Goal: Transaction & Acquisition: Purchase product/service

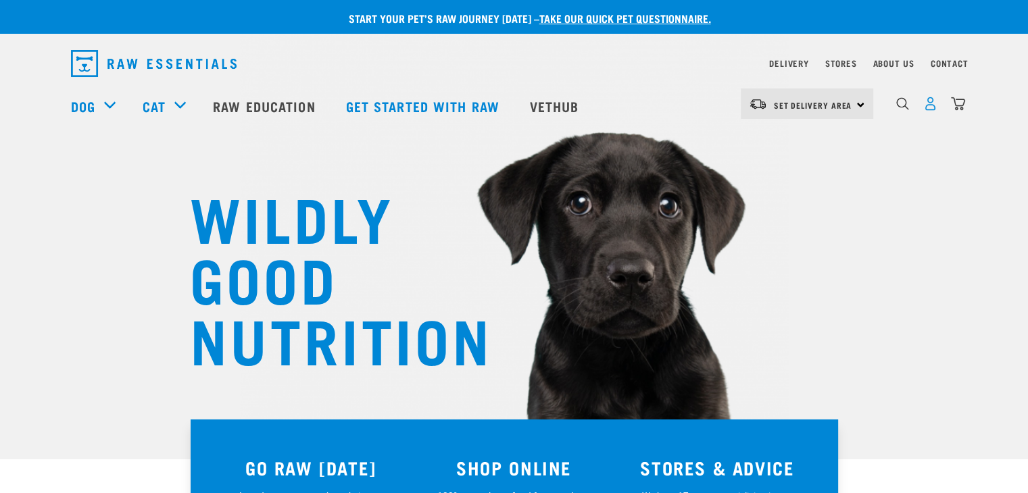
click at [932, 110] on img "dropdown navigation" at bounding box center [930, 104] width 14 height 14
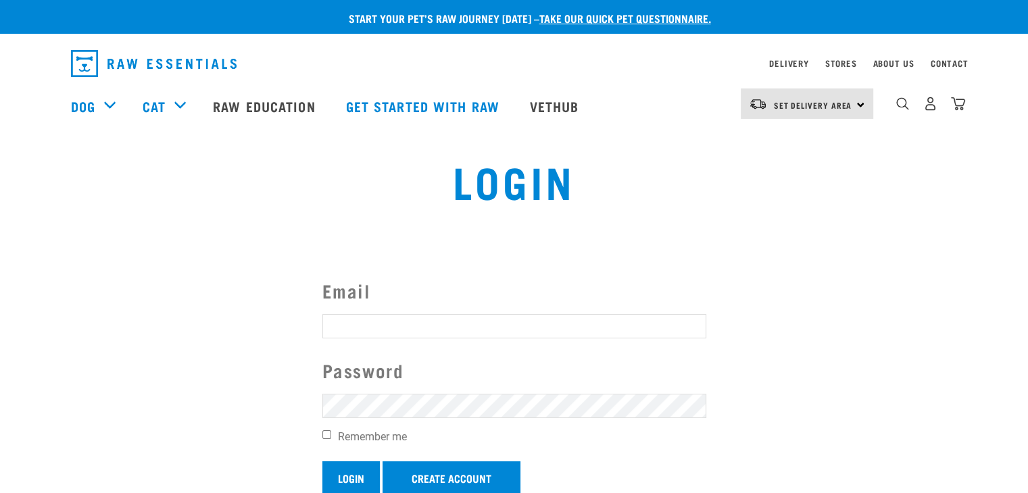
type input "k9pronelson@gmail.com"
click at [357, 471] on input "Login" at bounding box center [350, 477] width 57 height 32
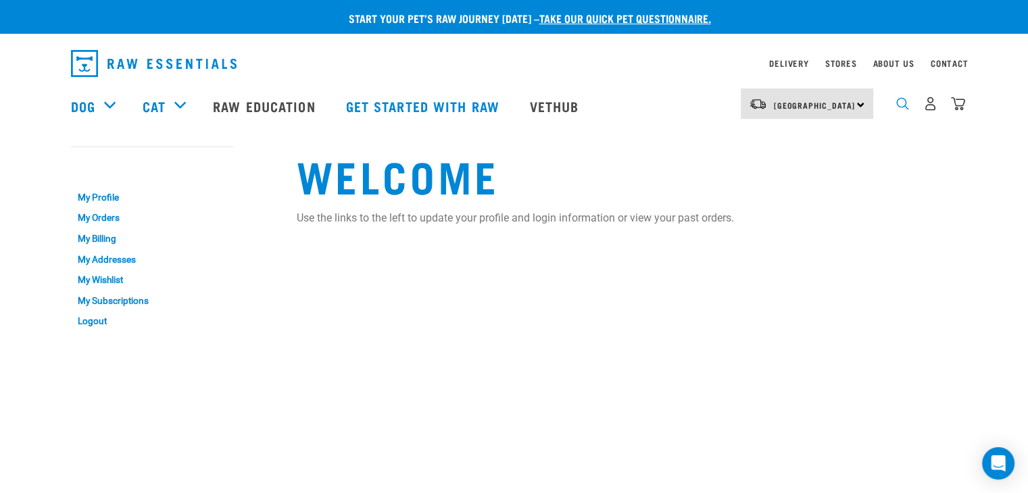
click at [897, 110] on img "dropdown navigation" at bounding box center [902, 103] width 13 height 13
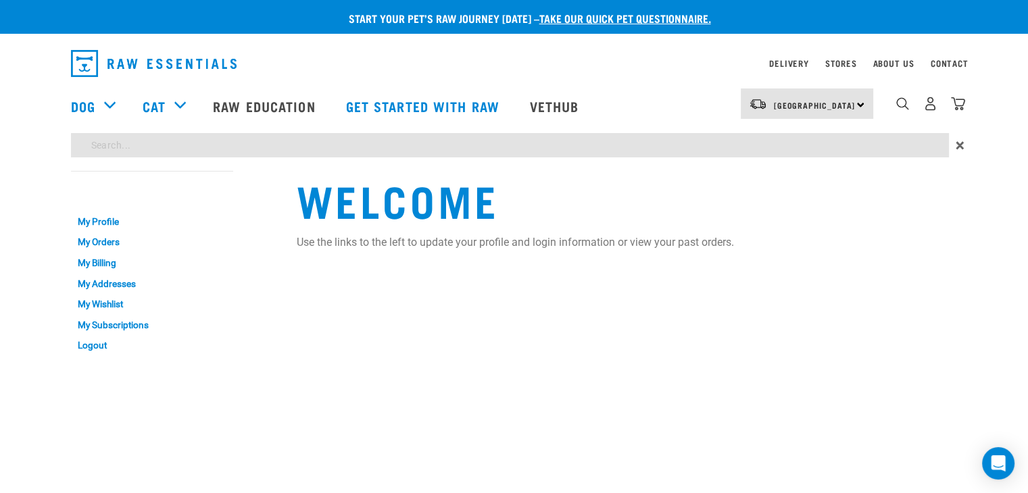
click at [422, 143] on div "Start your pet’s raw journey today – take our quick pet questionnaire. Delivery…" at bounding box center [514, 181] width 1028 height 363
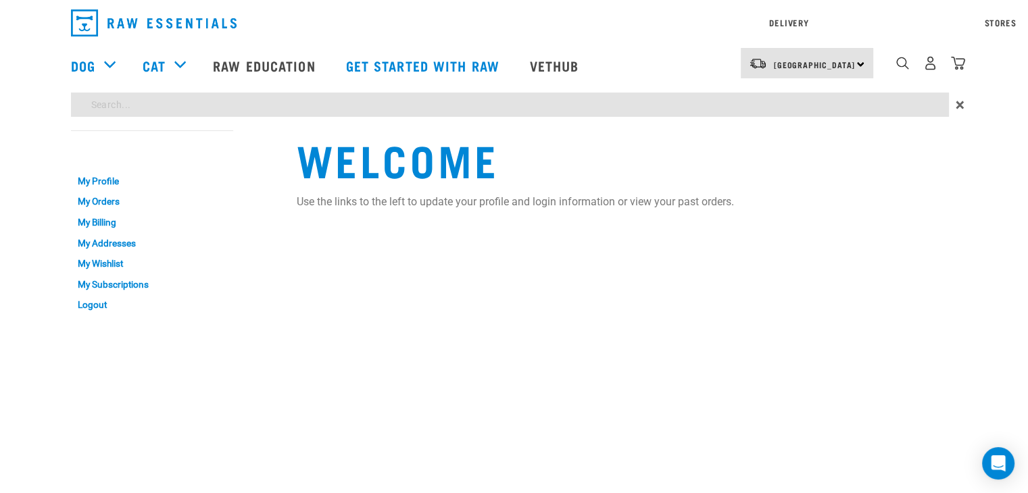
type input "venison"
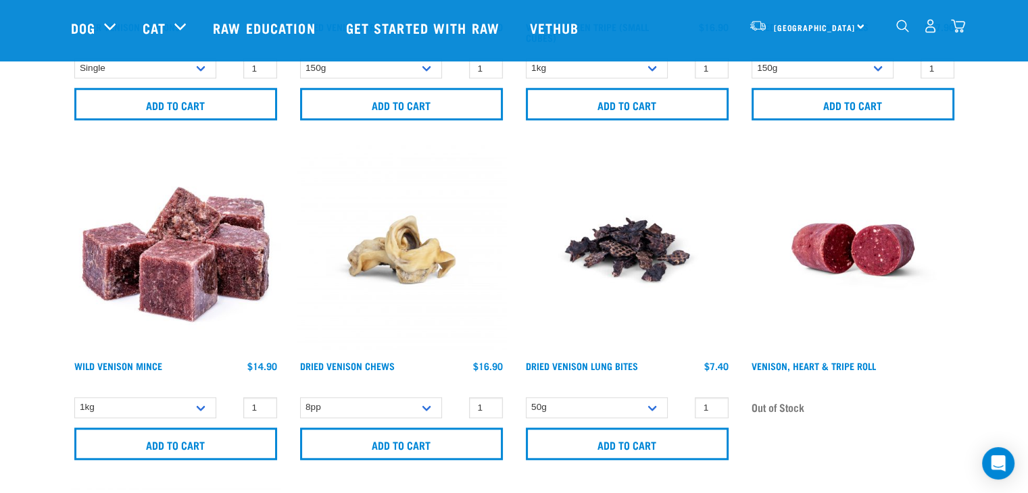
scroll to position [1486, 0]
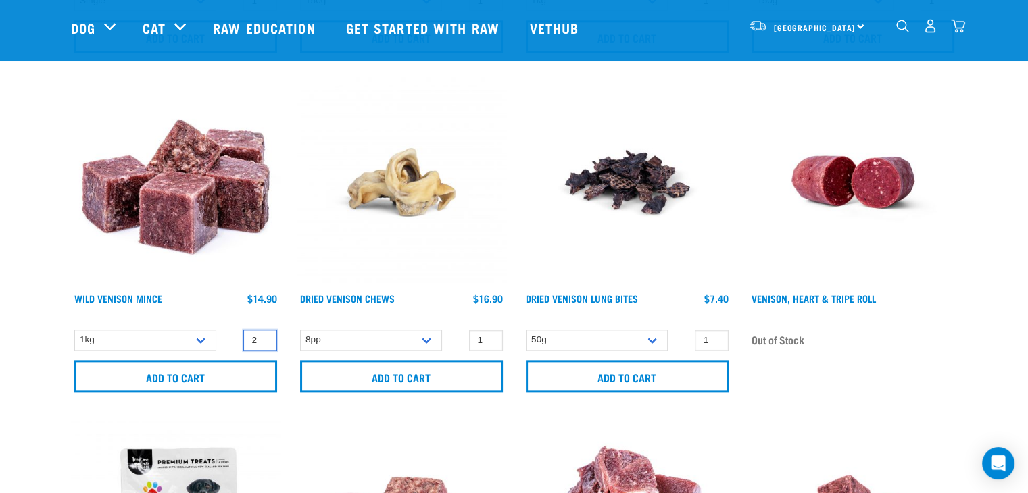
click at [262, 334] on input "2" at bounding box center [260, 340] width 34 height 21
click at [262, 334] on input "3" at bounding box center [260, 340] width 34 height 21
click at [262, 334] on input "4" at bounding box center [260, 340] width 34 height 21
type input "5"
click at [262, 334] on input "5" at bounding box center [260, 340] width 34 height 21
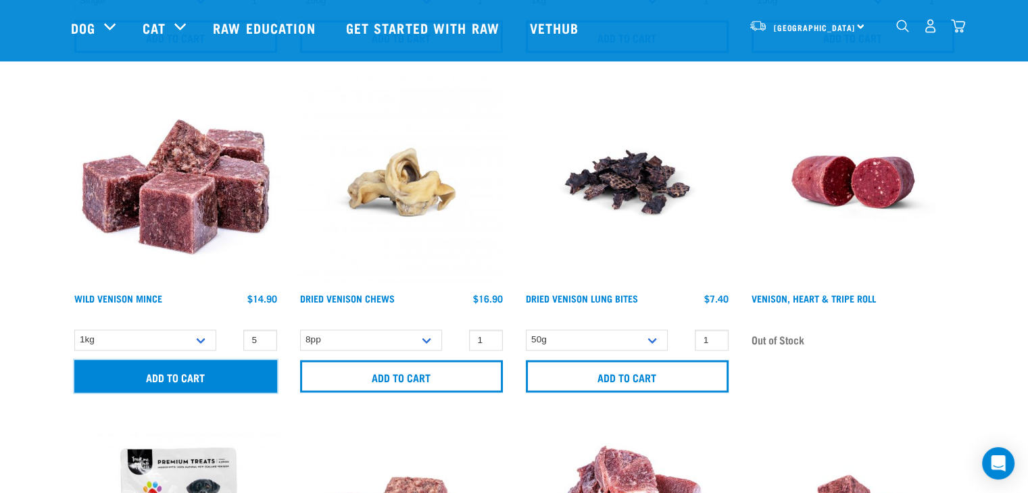
click at [174, 376] on input "Add to cart" at bounding box center [175, 376] width 203 height 32
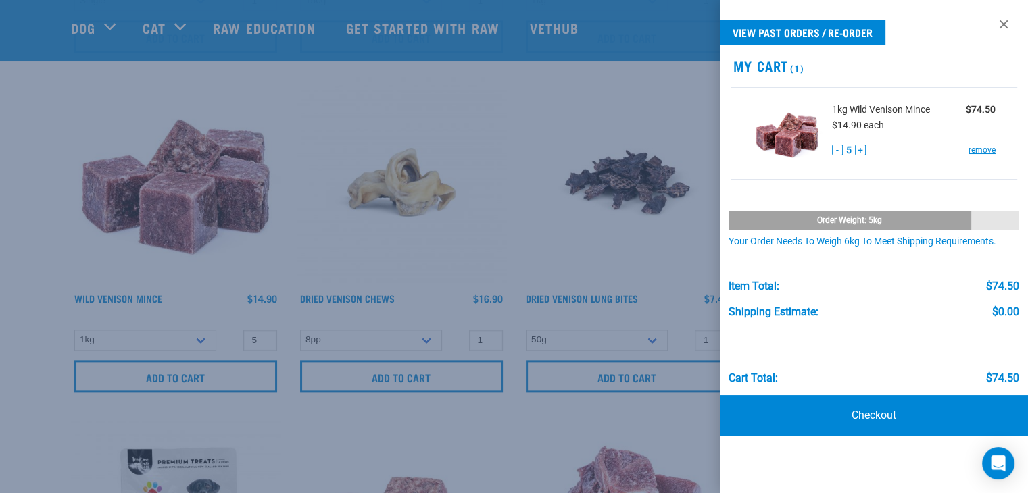
click at [5, 189] on div at bounding box center [514, 246] width 1028 height 493
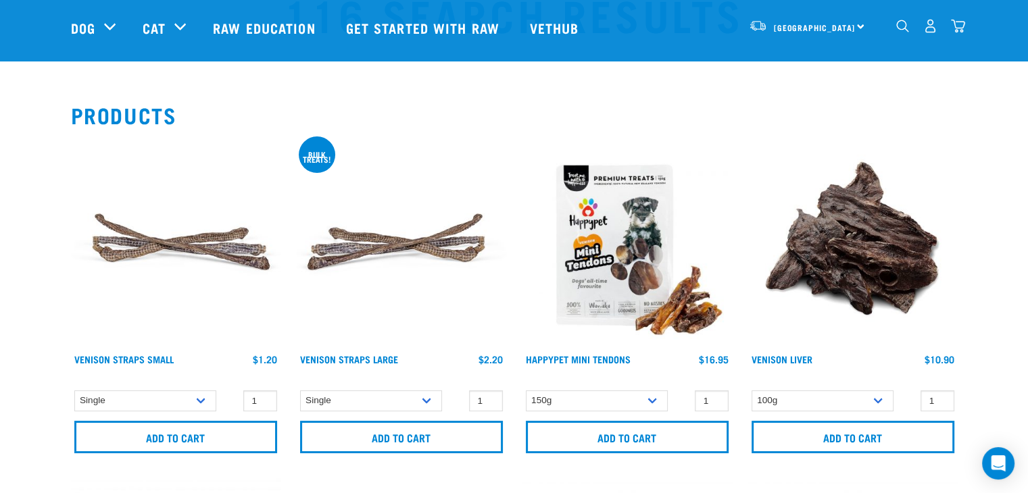
scroll to position [0, 0]
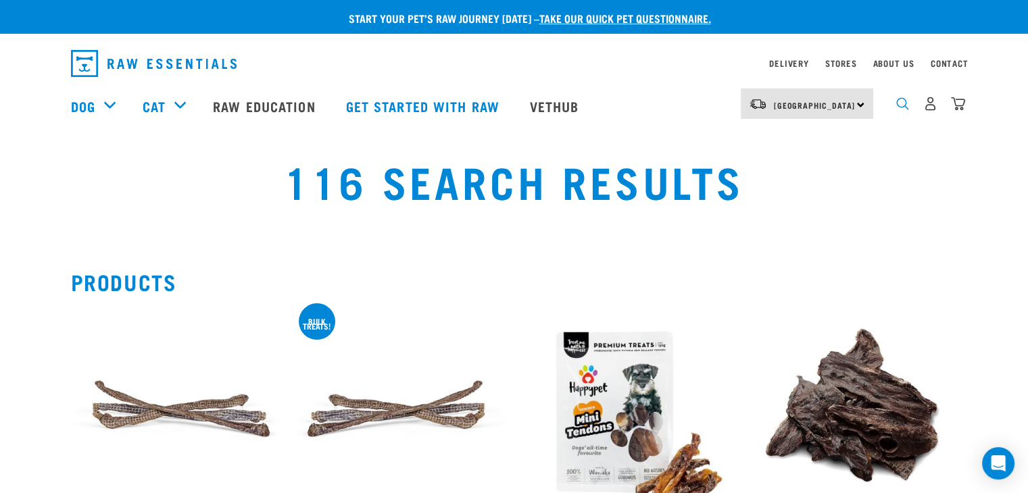
click at [908, 110] on img "dropdown navigation" at bounding box center [902, 103] width 13 height 13
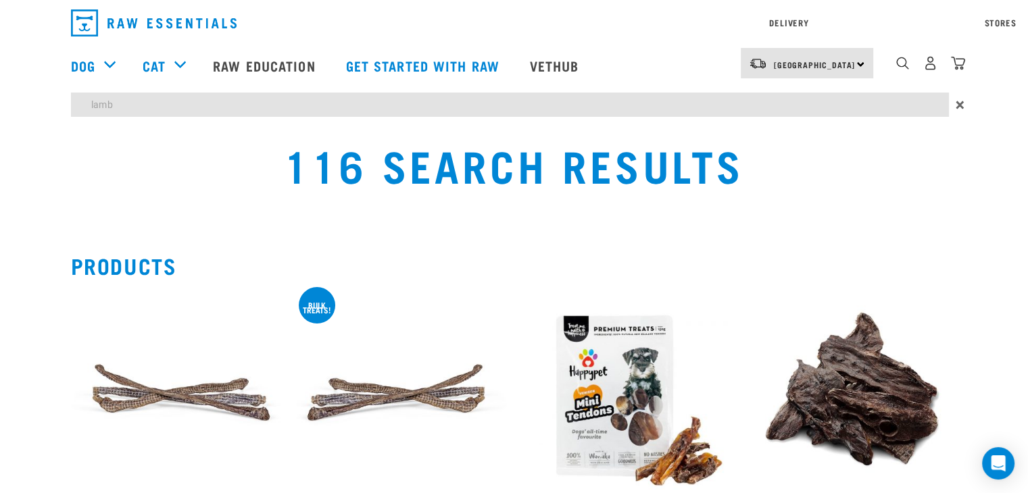
type input "lamb"
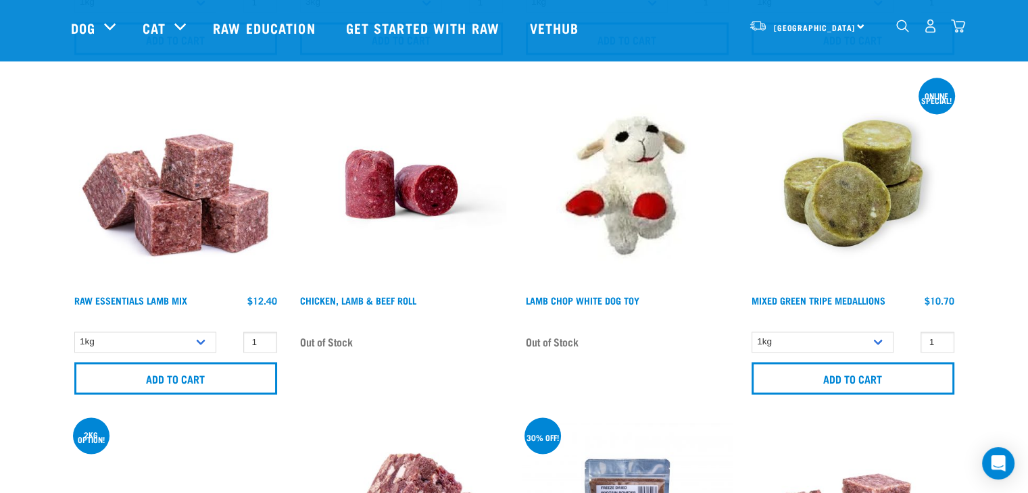
scroll to position [1757, 0]
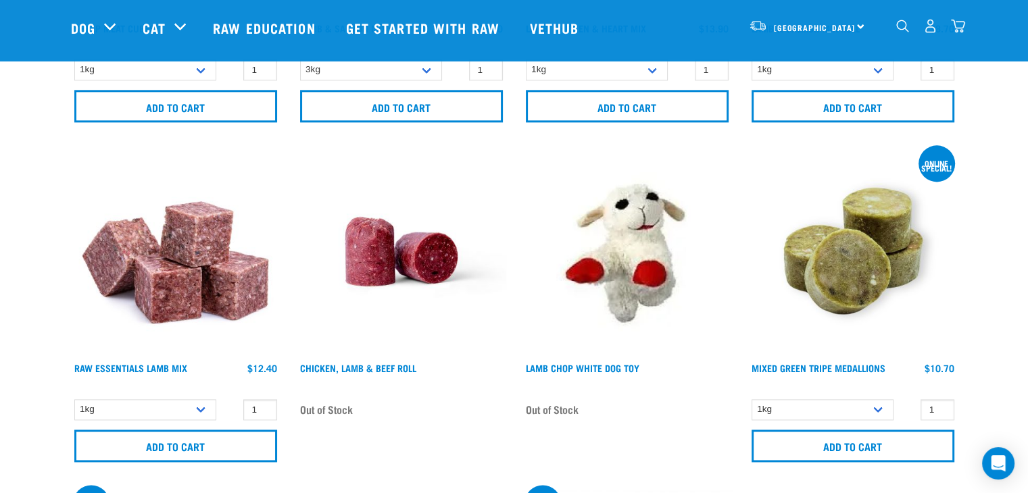
click at [178, 306] on img at bounding box center [175, 251] width 209 height 209
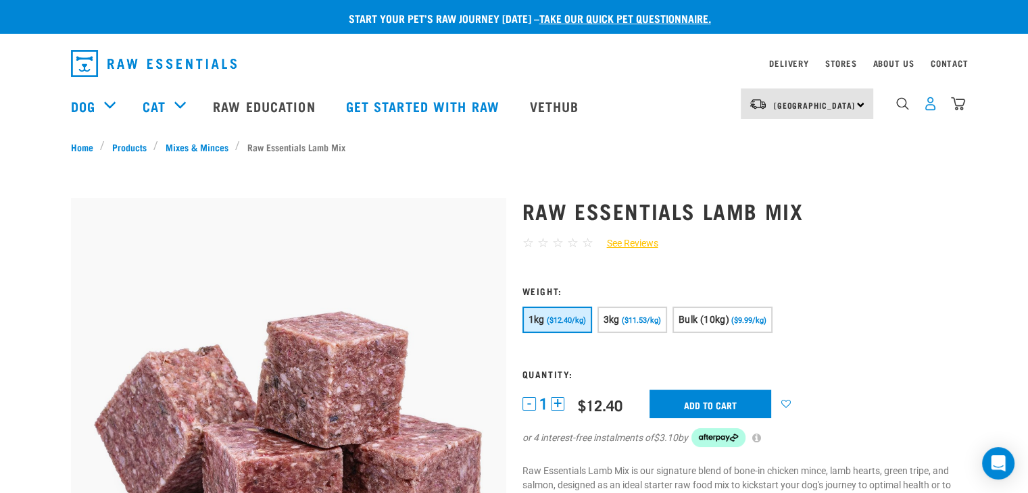
click at [930, 106] on img "dropdown navigation" at bounding box center [930, 104] width 14 height 14
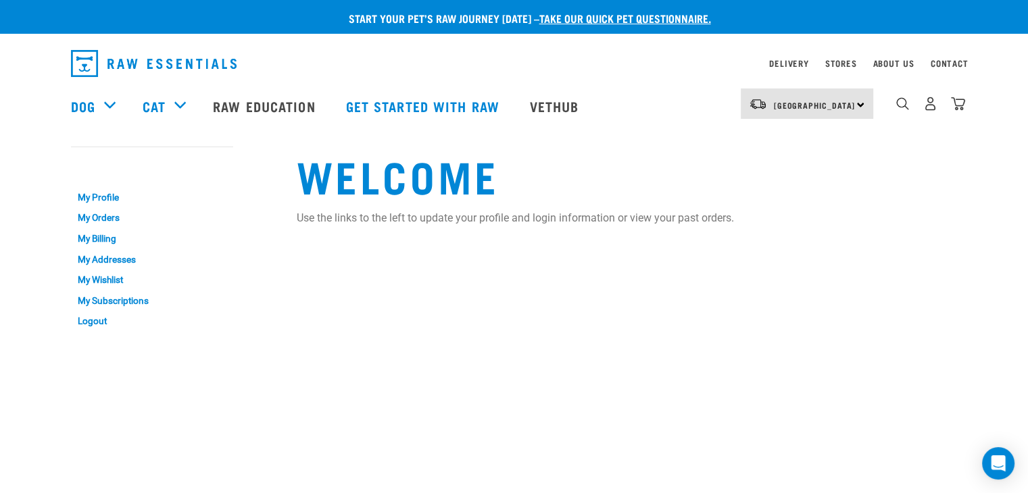
click at [895, 107] on div "5" at bounding box center [919, 106] width 93 height 54
click at [899, 107] on img "dropdown navigation" at bounding box center [902, 103] width 13 height 13
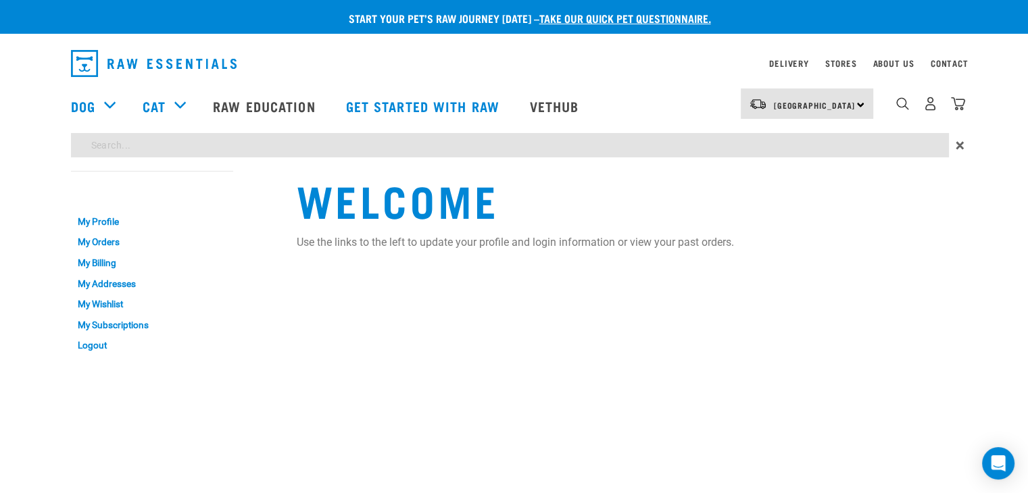
click at [443, 145] on div "Start your pet’s raw journey [DATE] – take our quick pet questionnaire. Deliver…" at bounding box center [514, 181] width 1028 height 363
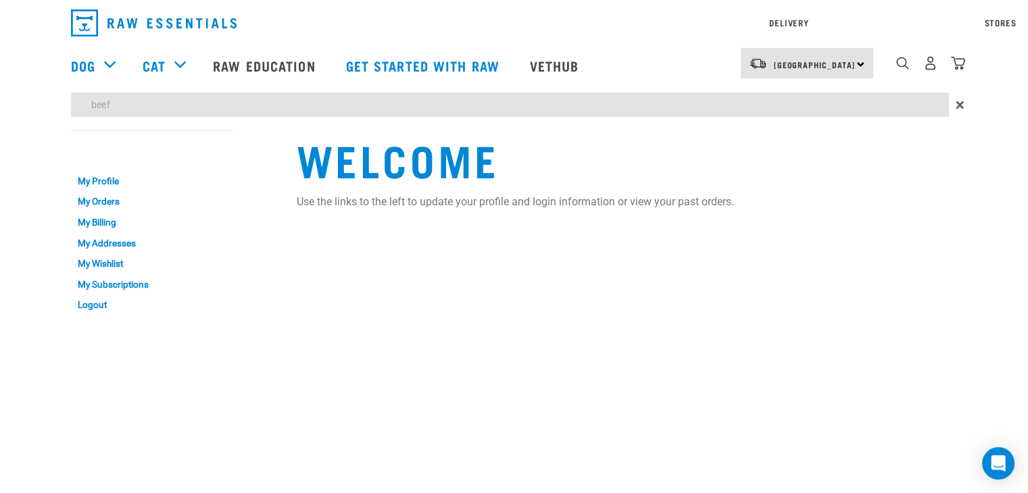
type input "beef"
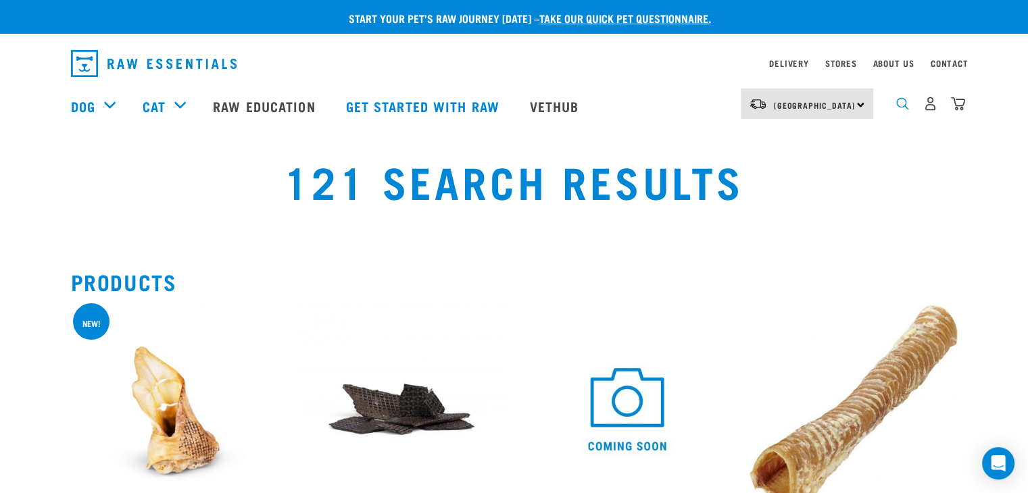
click at [897, 110] on img "dropdown navigation" at bounding box center [902, 103] width 13 height 13
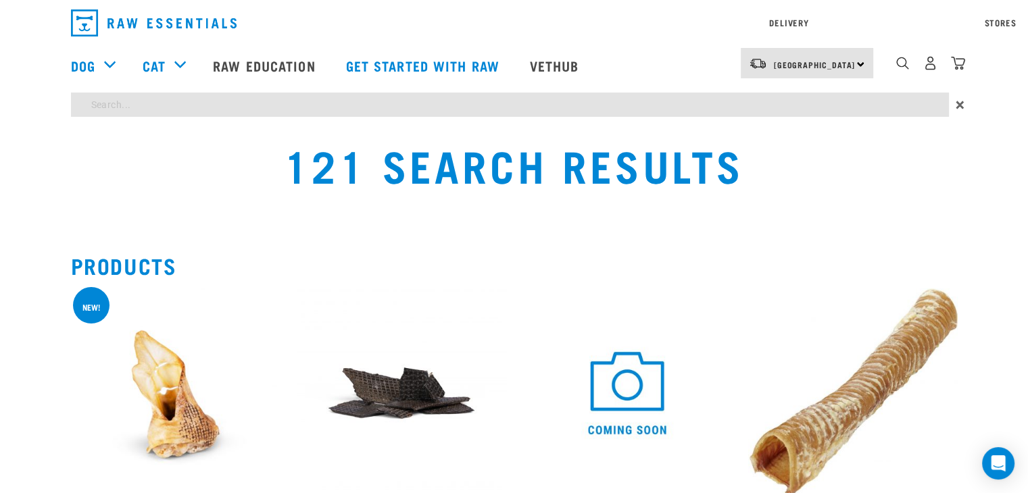
type input "fat"
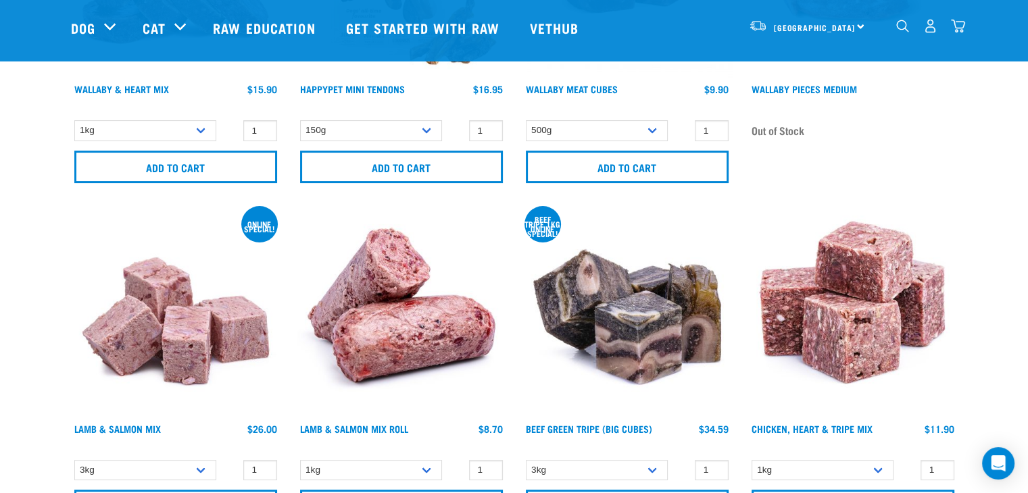
scroll to position [405, 0]
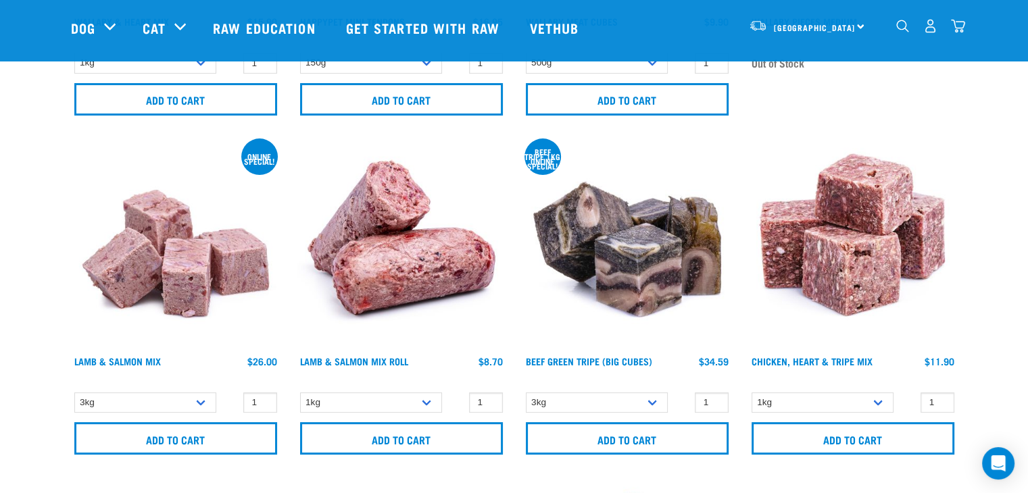
click at [192, 257] on img at bounding box center [175, 244] width 209 height 209
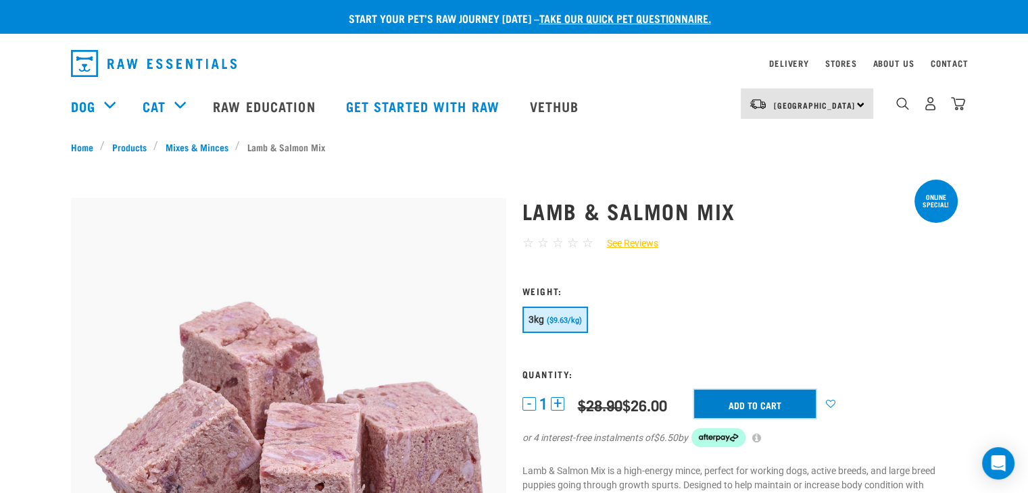
click at [765, 403] on input "Add to cart" at bounding box center [755, 404] width 122 height 28
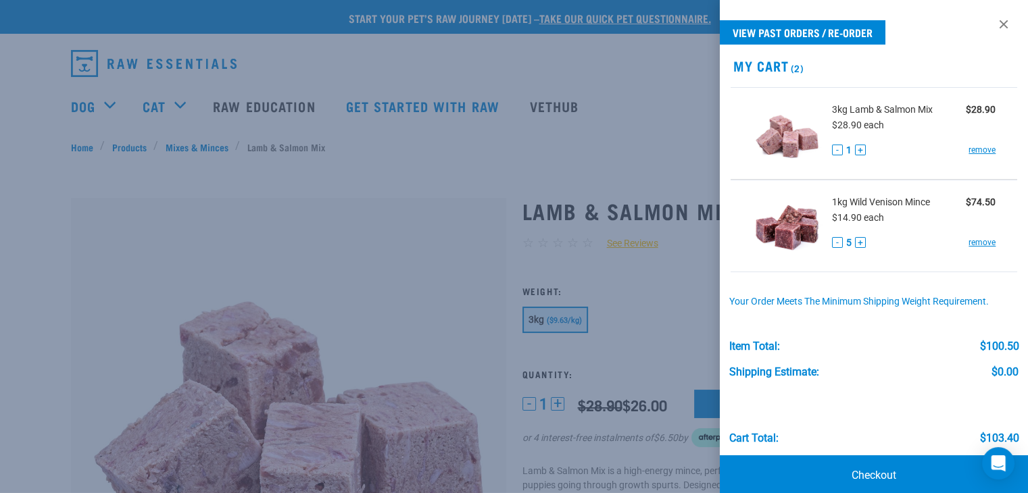
click at [859, 150] on button "+" at bounding box center [860, 150] width 11 height 11
click at [626, 59] on div at bounding box center [514, 246] width 1028 height 493
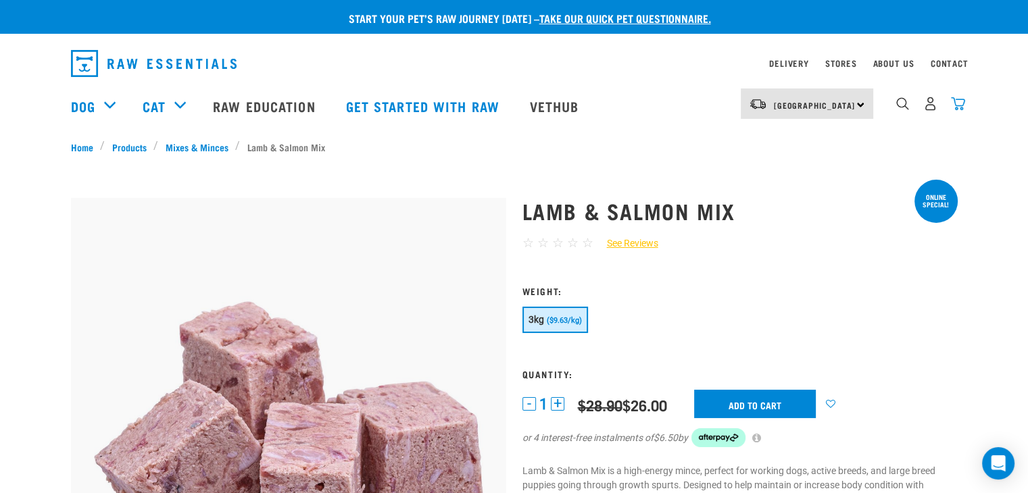
click at [959, 110] on img "dropdown navigation" at bounding box center [958, 104] width 14 height 14
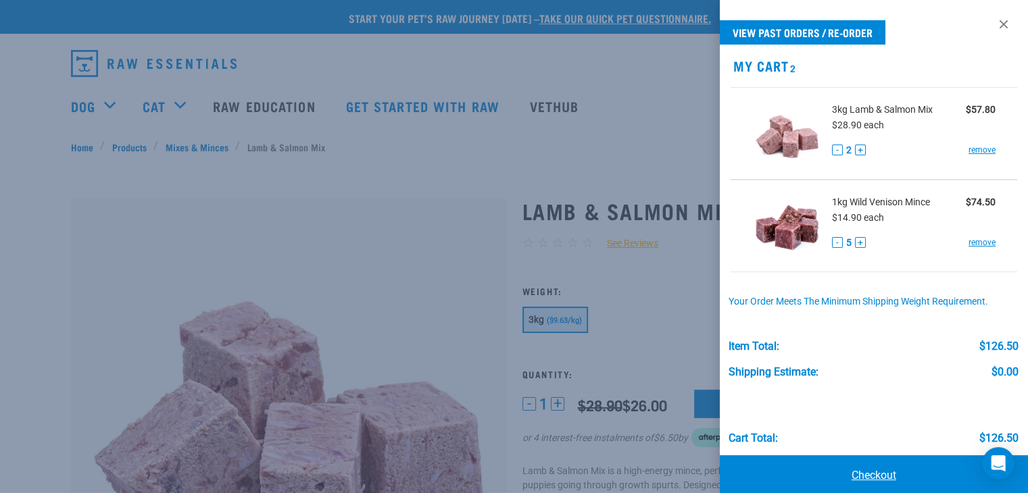
click at [865, 475] on link "Checkout" at bounding box center [874, 475] width 308 height 41
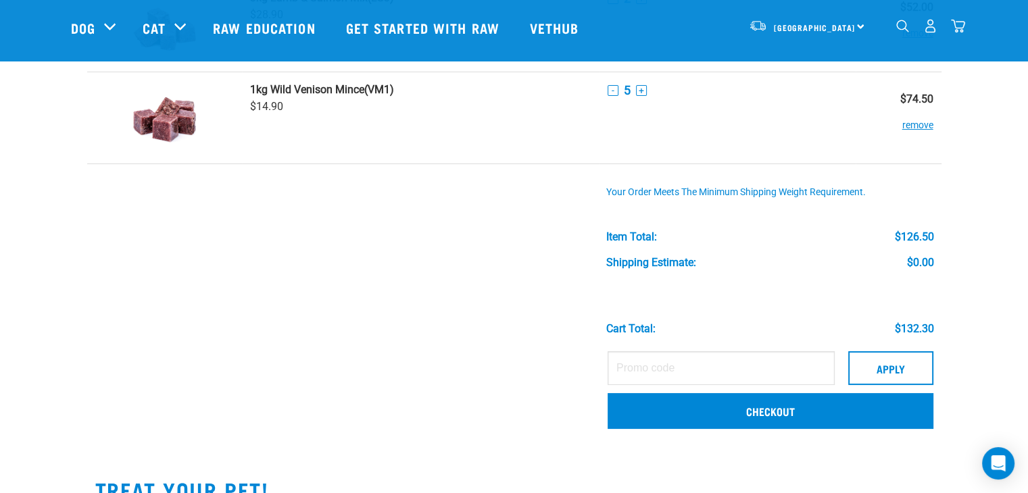
scroll to position [270, 0]
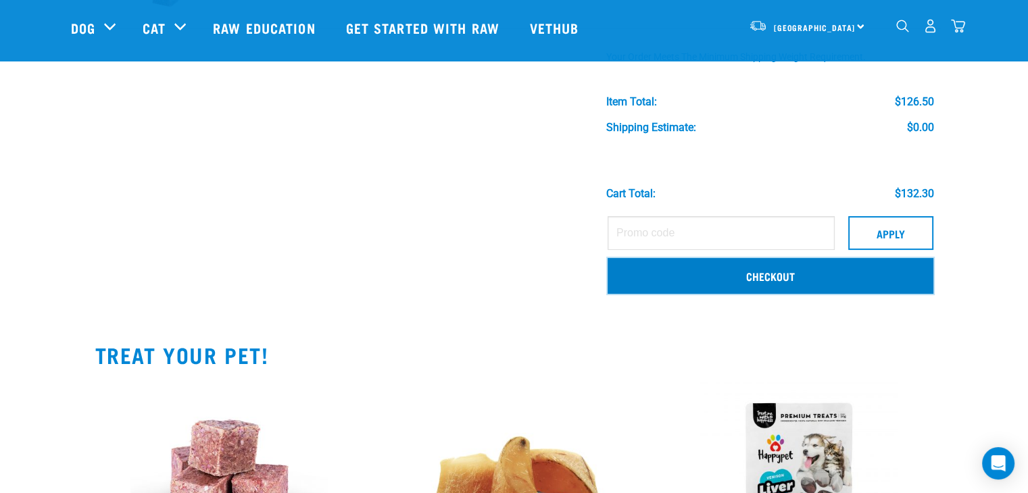
click at [784, 272] on link "Checkout" at bounding box center [770, 275] width 326 height 35
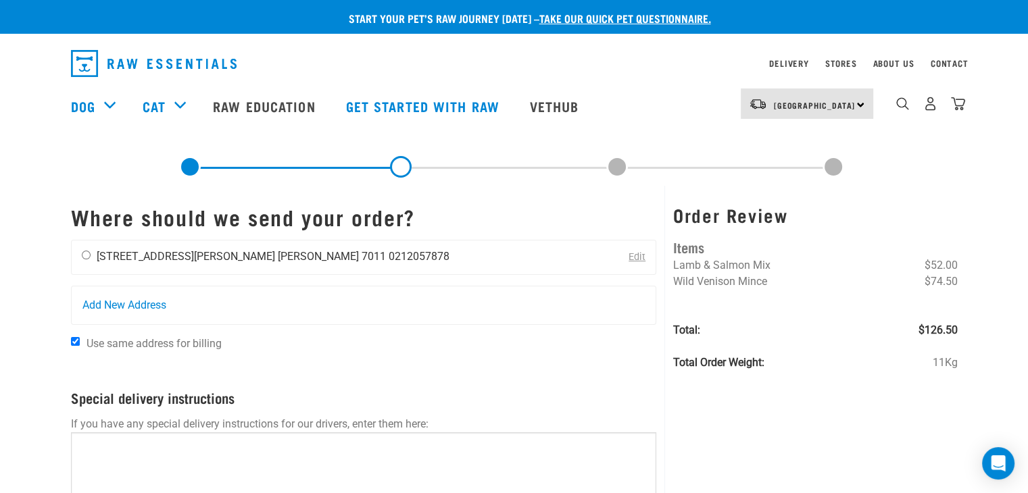
click at [84, 252] on input "radio" at bounding box center [86, 255] width 9 height 9
radio input "true"
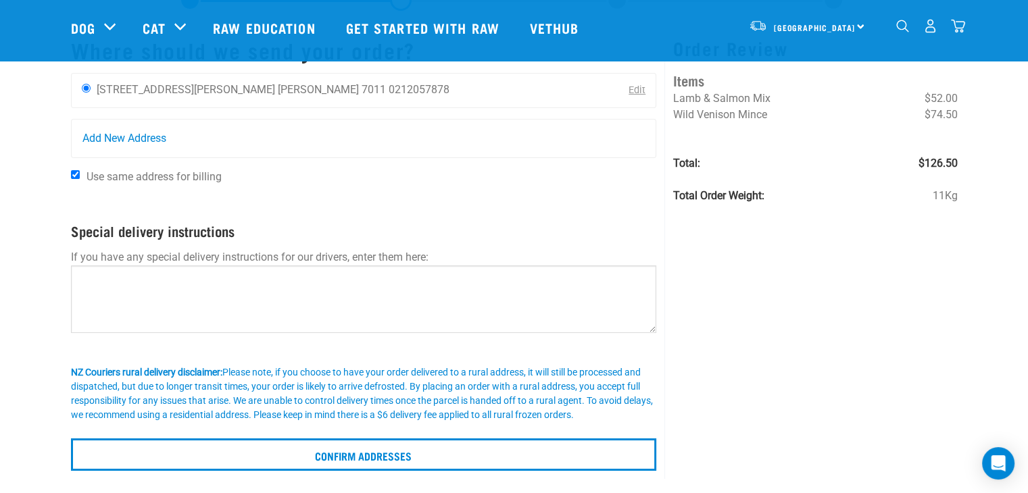
scroll to position [203, 0]
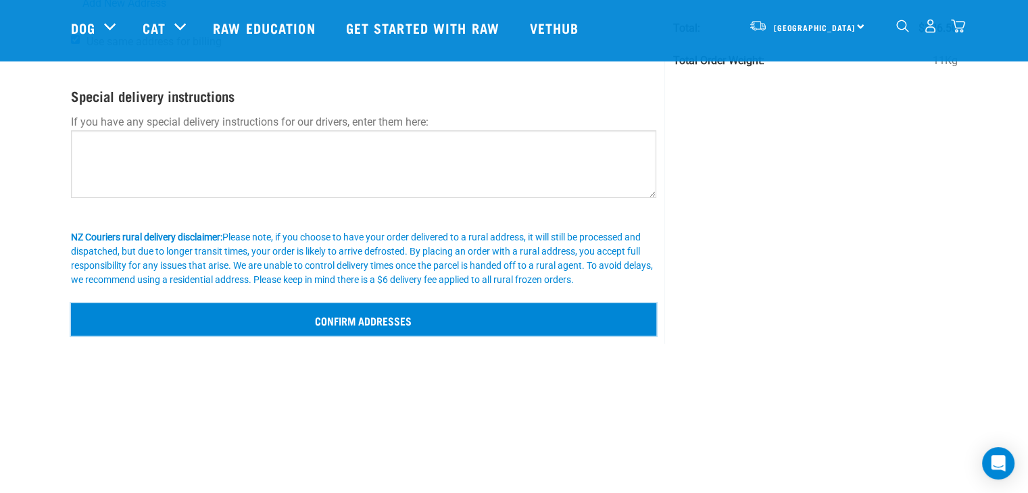
click at [384, 317] on input "Confirm addresses" at bounding box center [364, 319] width 586 height 32
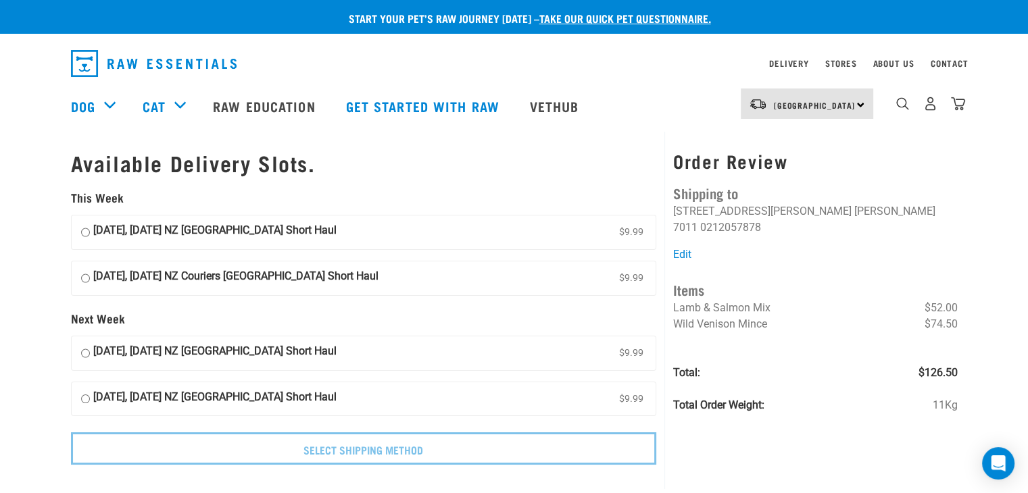
click at [84, 236] on input "[DATE], [DATE] NZ [GEOGRAPHIC_DATA] Short Haul $9.99" at bounding box center [85, 232] width 9 height 20
radio input "true"
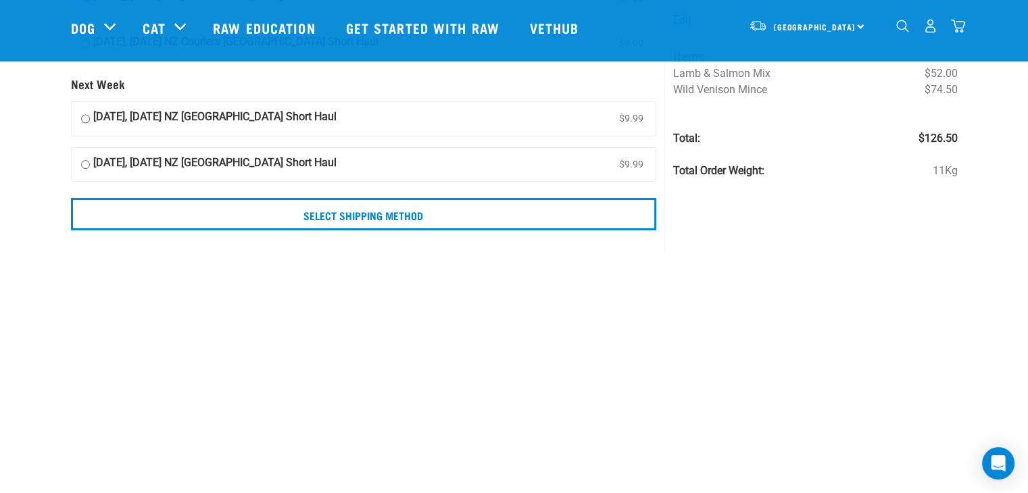
scroll to position [203, 0]
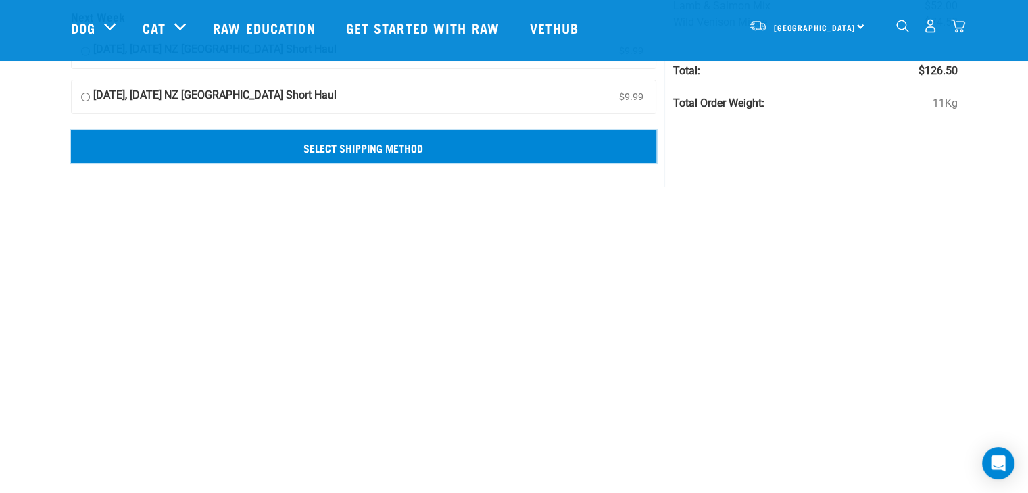
click at [355, 155] on input "Select Shipping Method" at bounding box center [364, 146] width 586 height 32
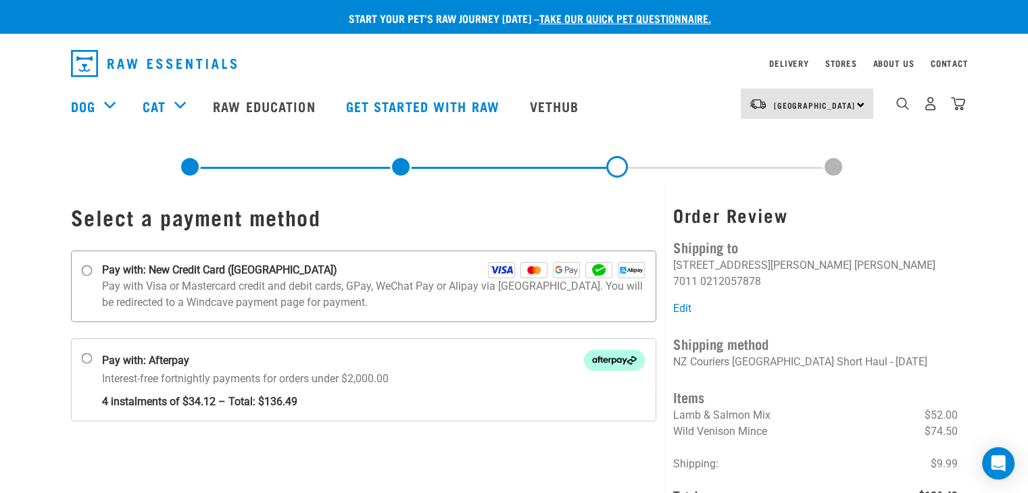
click at [86, 269] on input "Pay with: New Credit Card ([GEOGRAPHIC_DATA])" at bounding box center [86, 271] width 11 height 11
radio input "true"
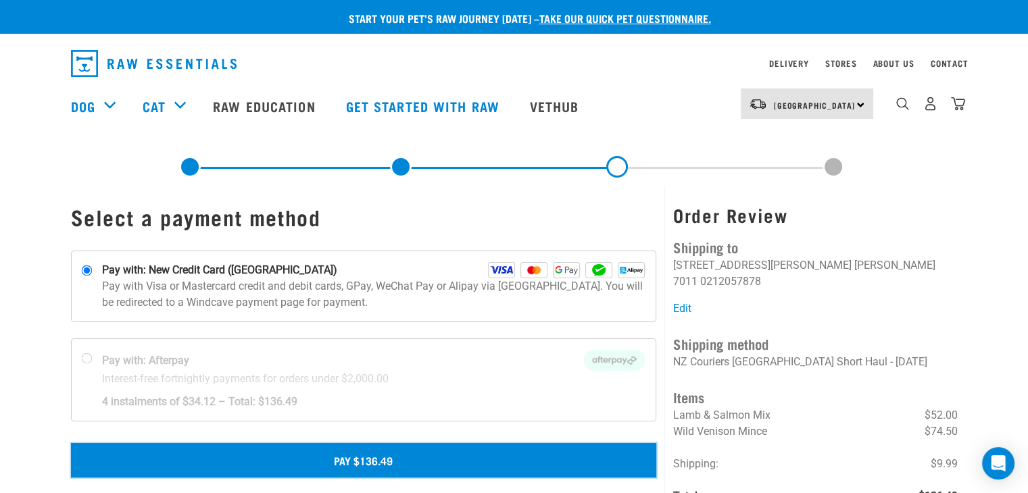
click at [376, 461] on button "Pay $136.49" at bounding box center [364, 460] width 586 height 34
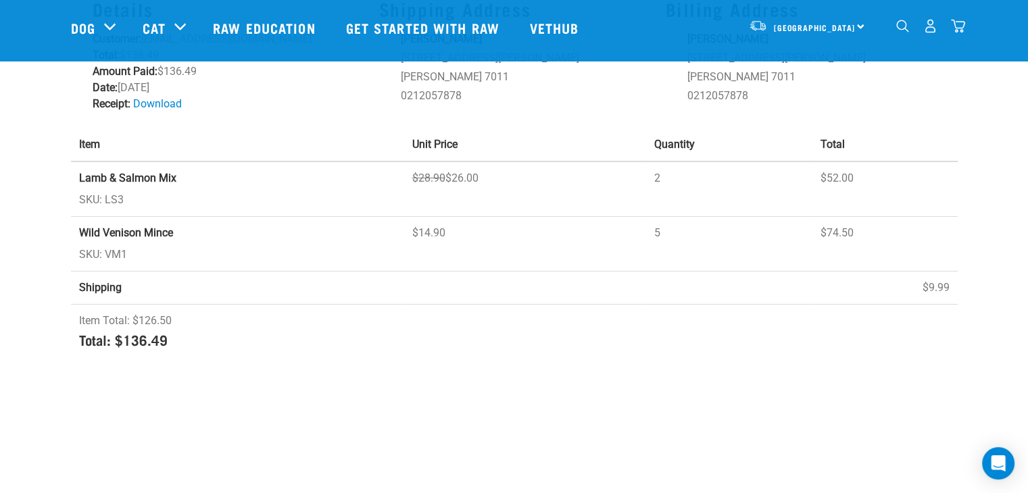
scroll to position [68, 0]
